Goal: Find specific fact: Find specific fact

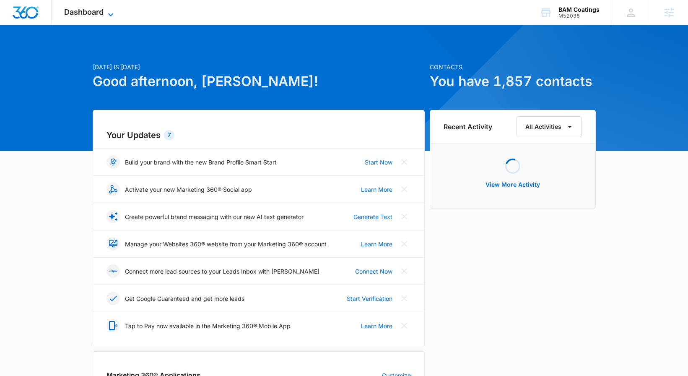
click at [110, 15] on icon at bounding box center [110, 14] width 5 height 3
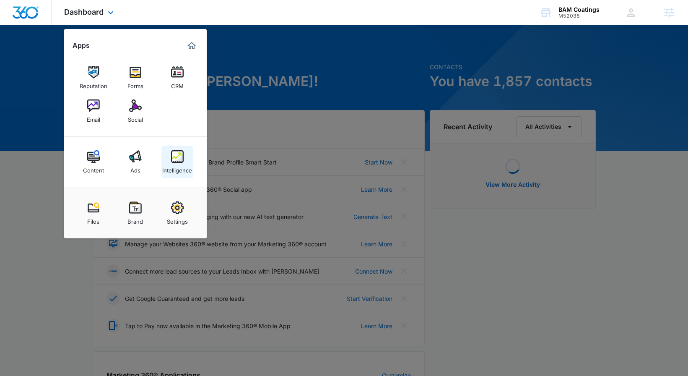
click at [180, 154] on img at bounding box center [177, 156] width 13 height 13
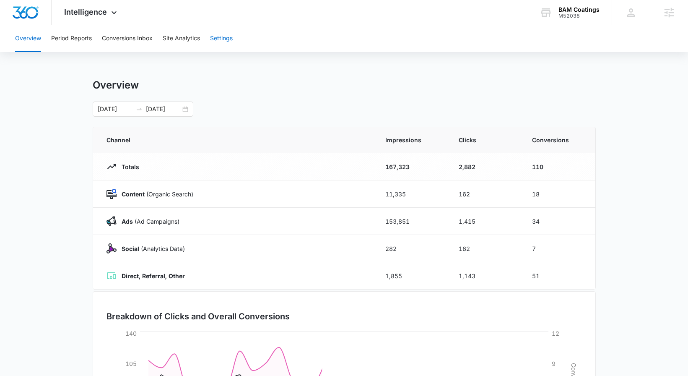
click at [216, 36] on button "Settings" at bounding box center [221, 38] width 23 height 27
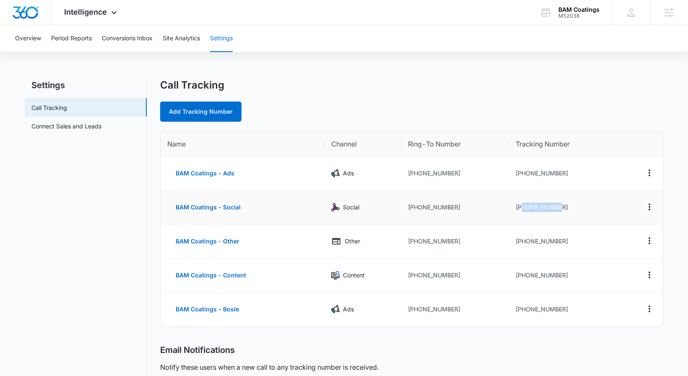
drag, startPoint x: 521, startPoint y: 208, endPoint x: 578, endPoint y: 205, distance: 57.9
click at [578, 205] on td "[PHONE_NUMBER]" at bounding box center [564, 207] width 110 height 34
copy td "9206597269"
